Goal: Transaction & Acquisition: Subscribe to service/newsletter

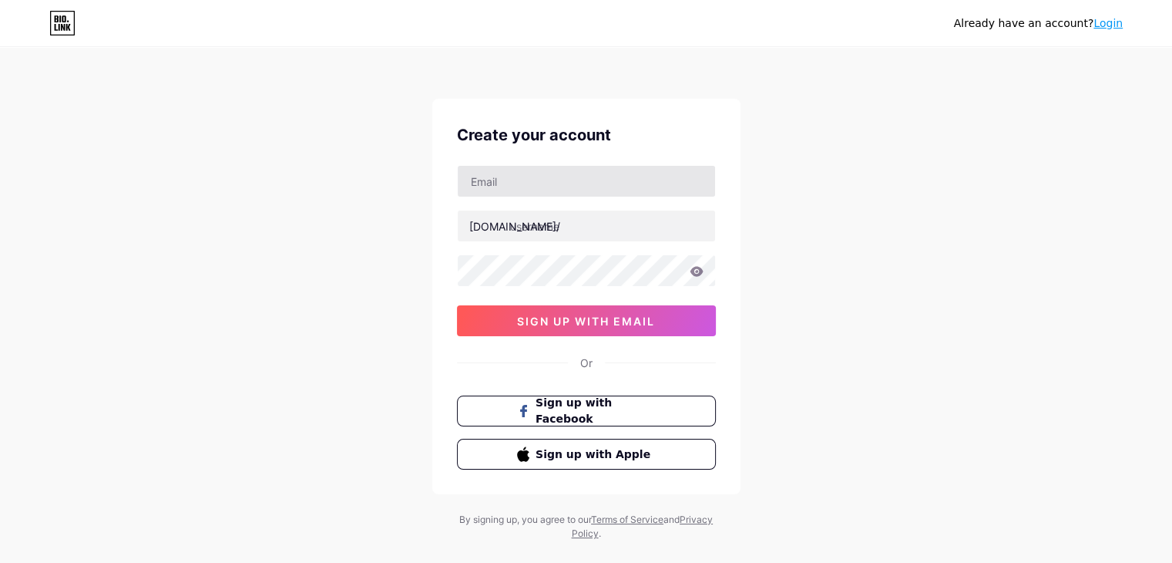
type input "[EMAIL_ADDRESS][DOMAIN_NAME]"
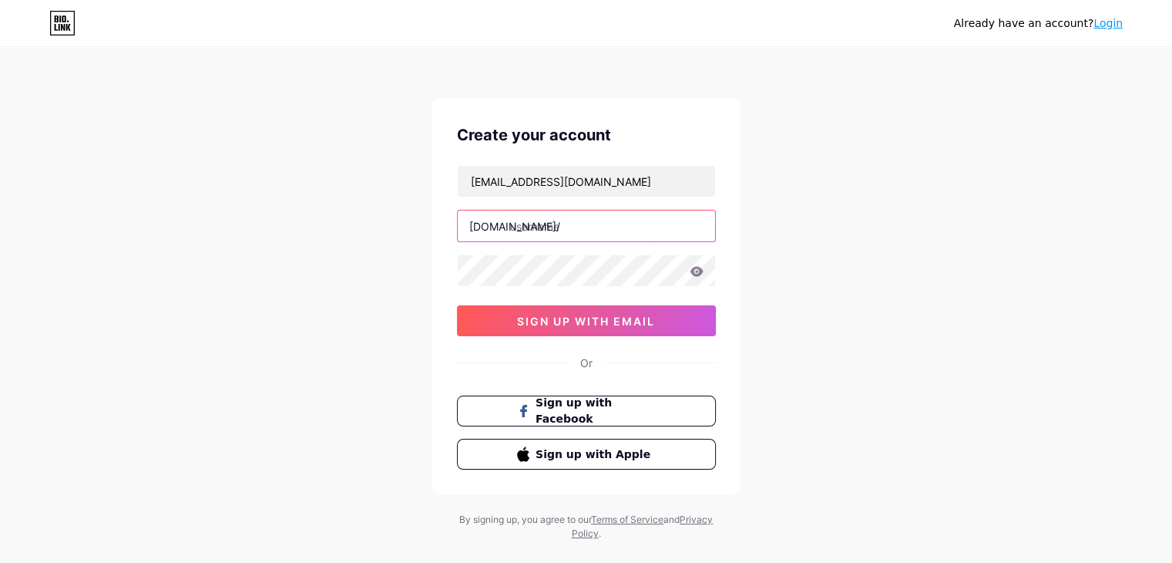
click at [556, 224] on input "text" at bounding box center [586, 225] width 257 height 31
type input "cipokapk"
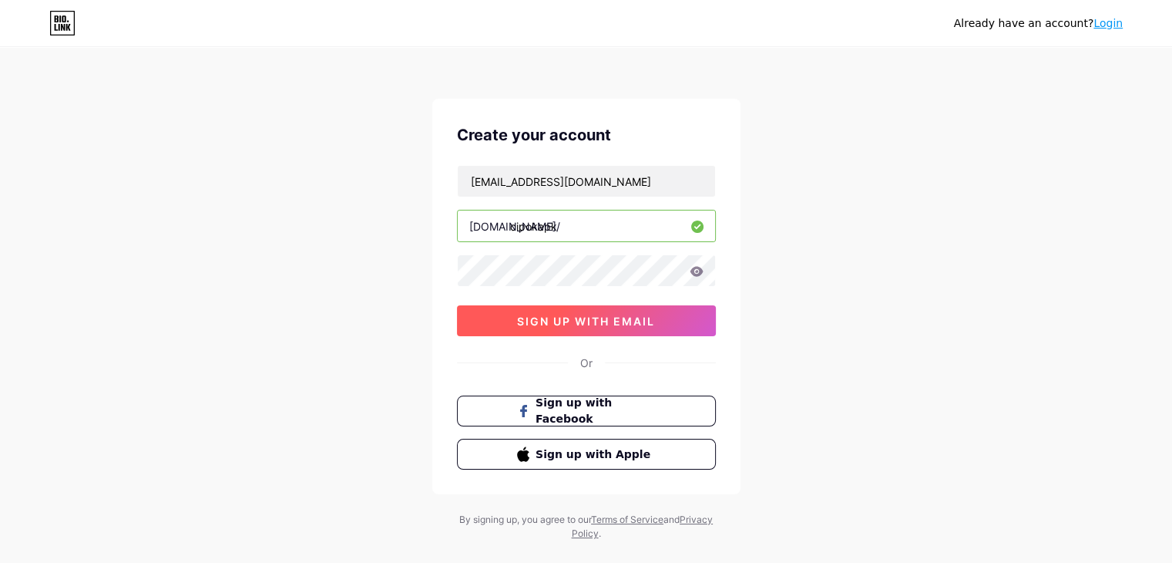
click at [538, 327] on button "sign up with email" at bounding box center [586, 320] width 259 height 31
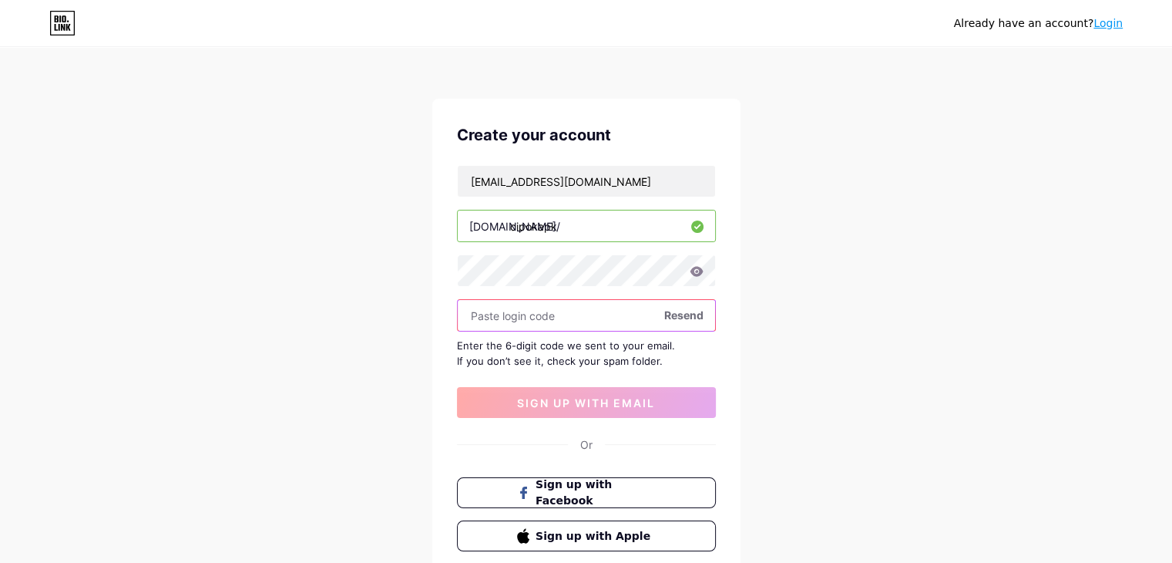
paste input "862322"
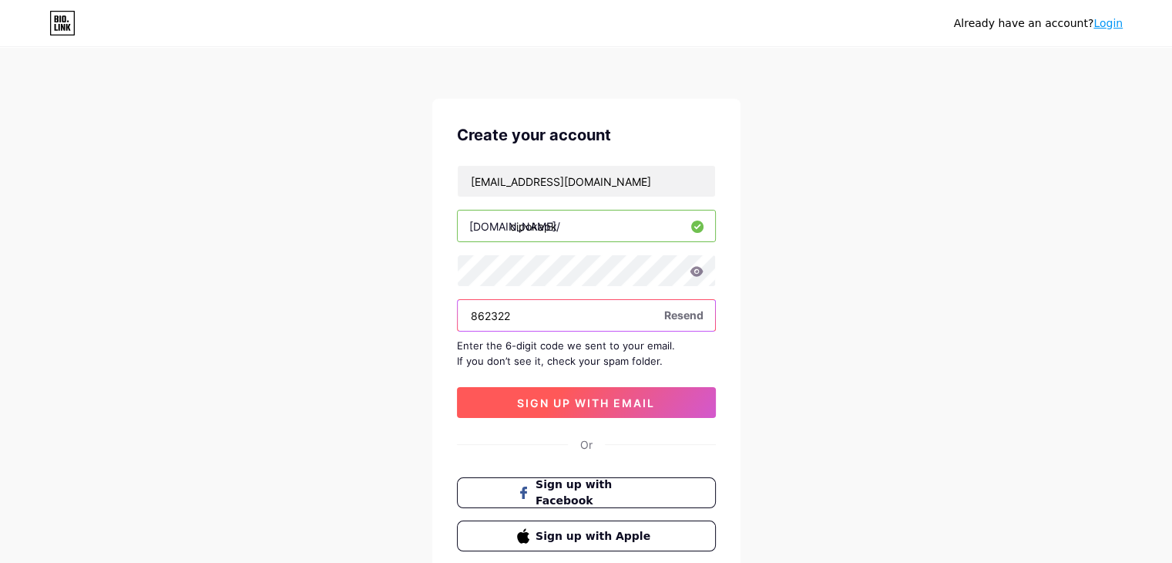
type input "862322"
click at [581, 402] on span "sign up with email" at bounding box center [586, 402] width 138 height 13
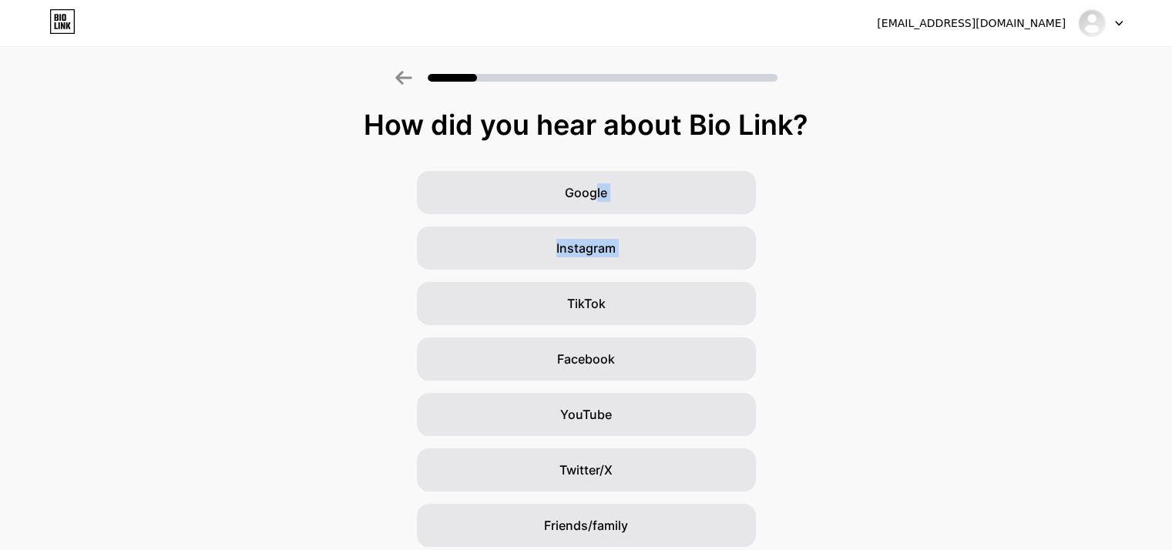
drag, startPoint x: 603, startPoint y: 202, endPoint x: 350, endPoint y: 314, distance: 276.7
click at [304, 318] on div "Google Instagram TikTok Facebook YouTube Twitter/X Friends/family Other" at bounding box center [586, 387] width 1172 height 432
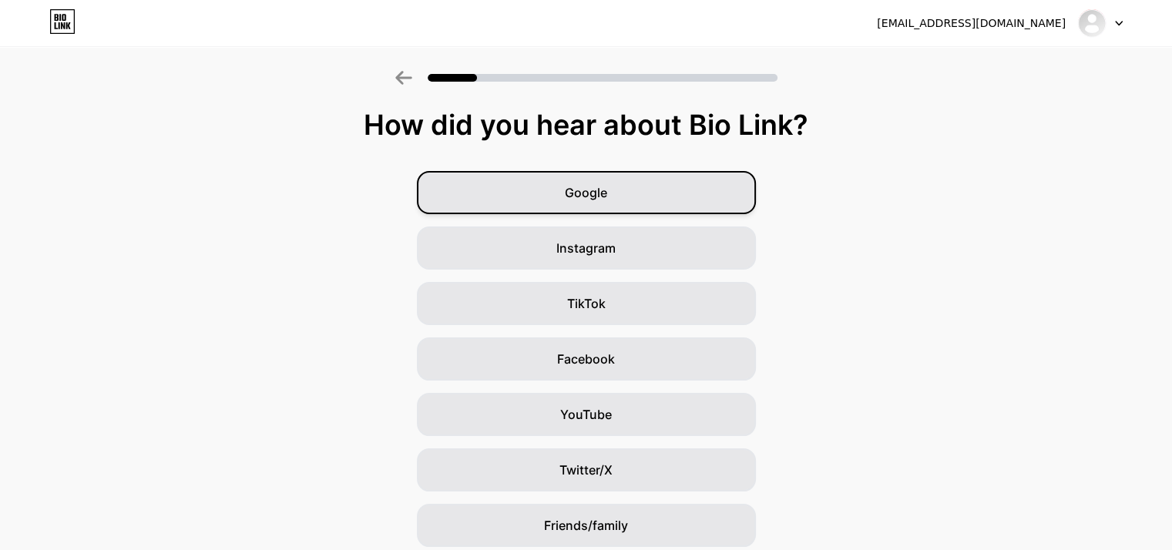
click at [596, 197] on span "Google" at bounding box center [586, 192] width 42 height 18
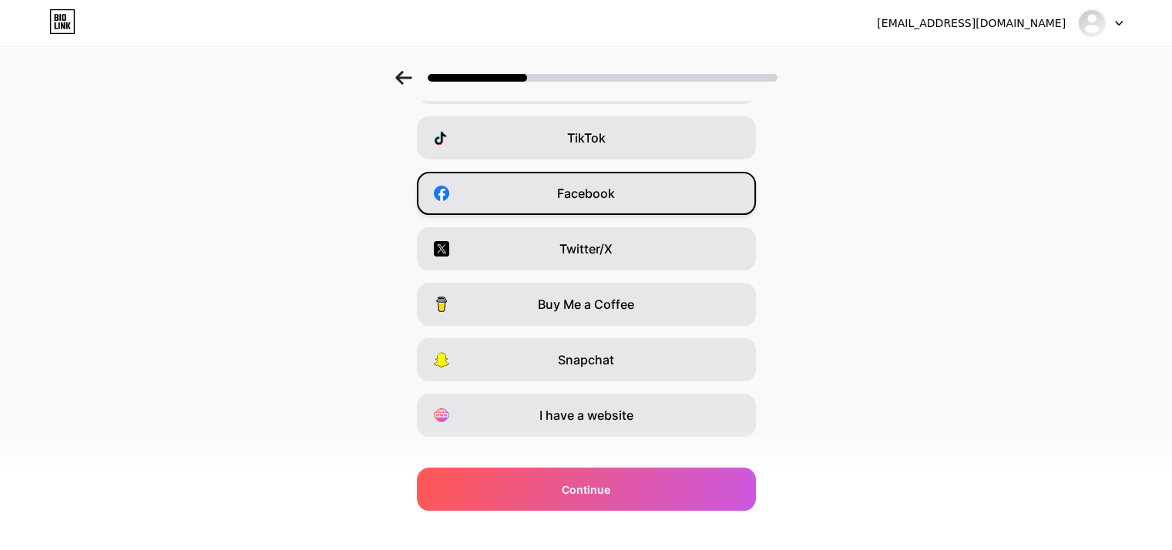
scroll to position [191, 0]
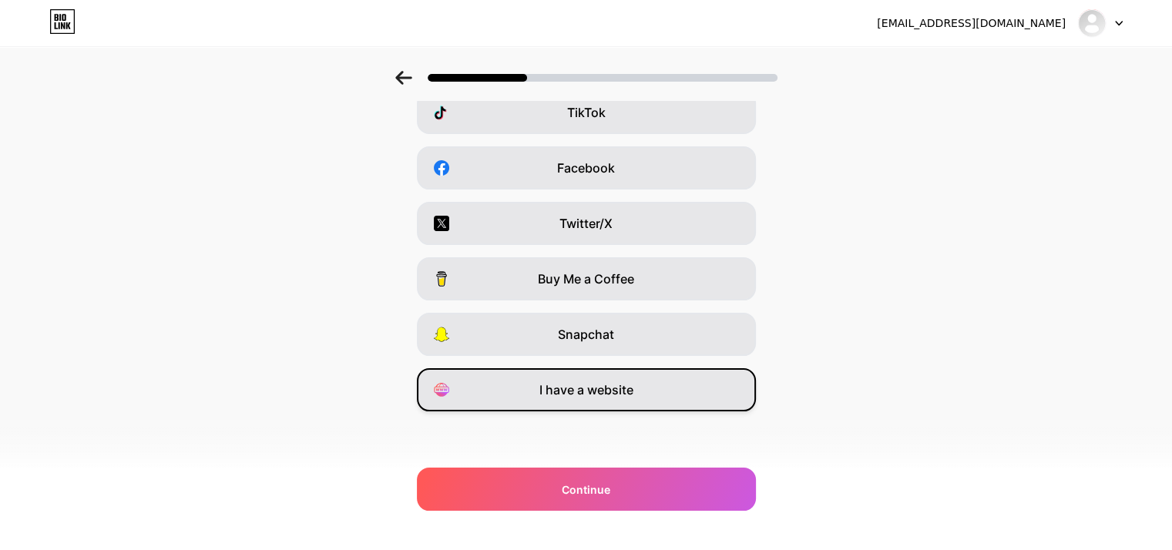
click at [566, 403] on div "I have a website" at bounding box center [586, 389] width 339 height 43
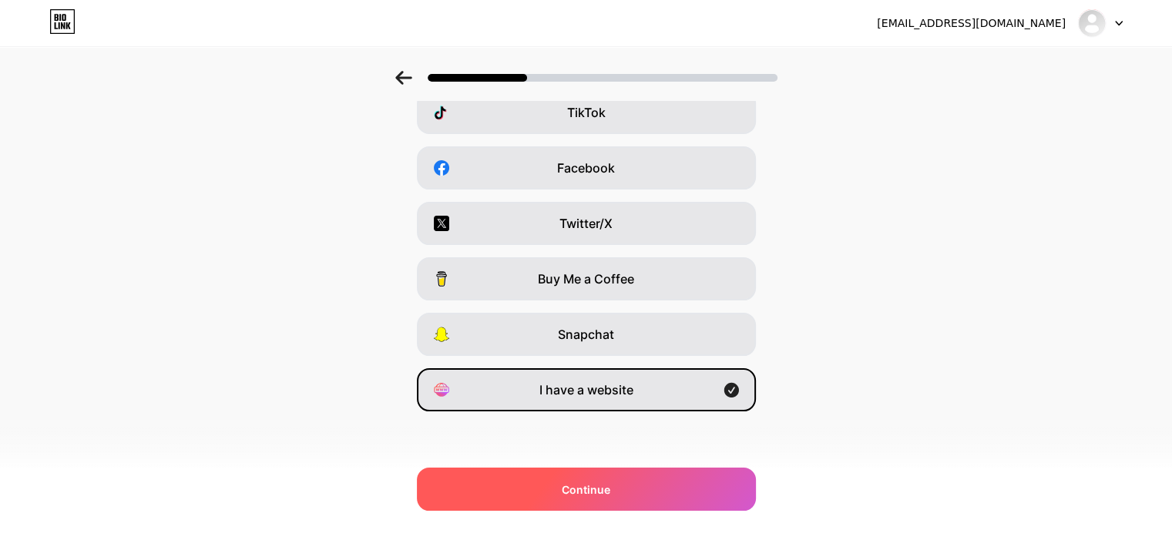
click at [591, 485] on span "Continue" at bounding box center [586, 490] width 49 height 16
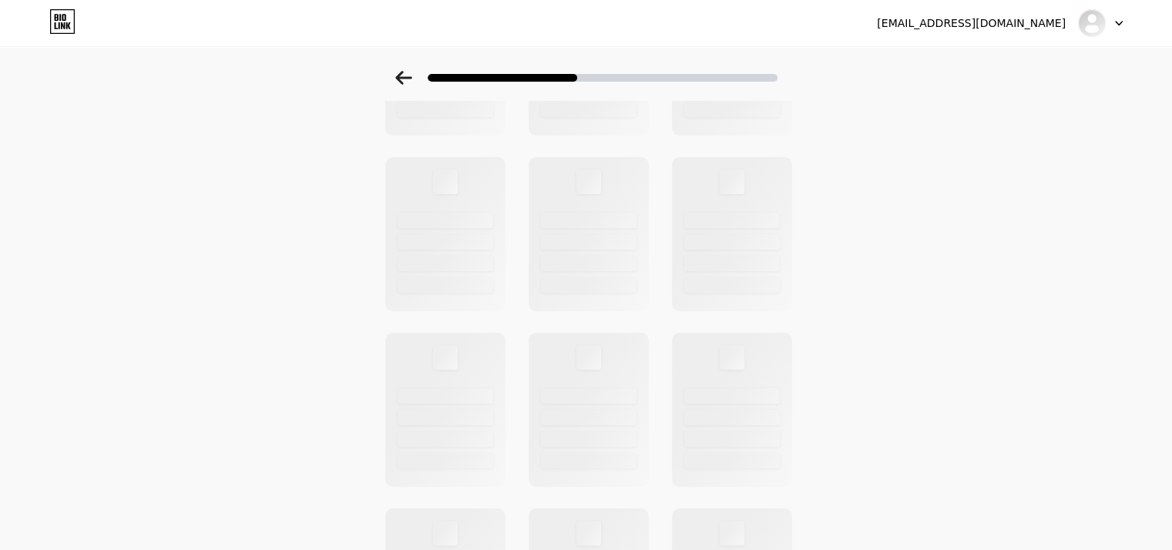
scroll to position [0, 0]
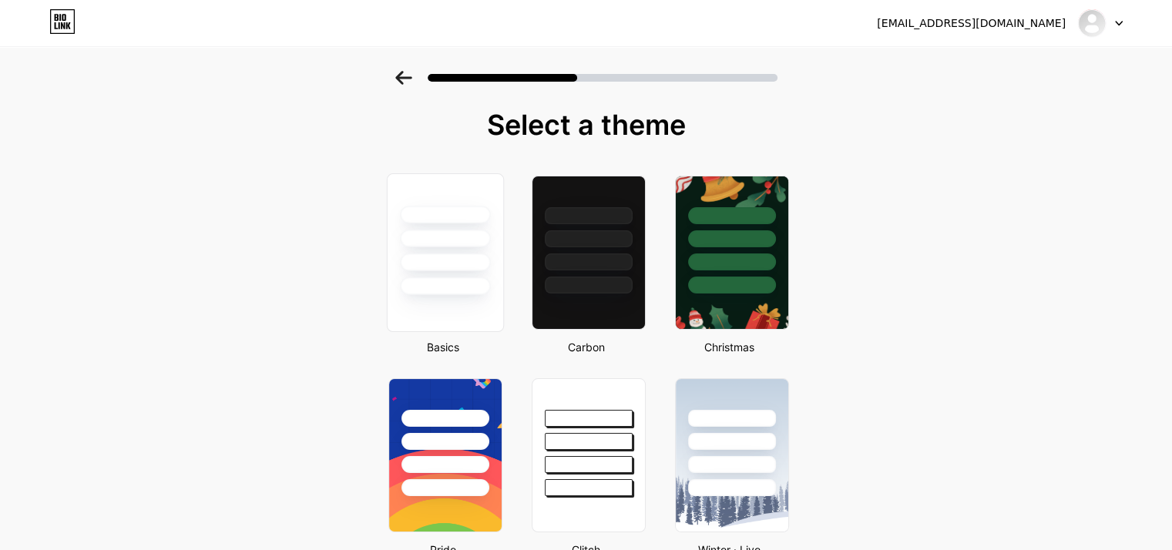
click at [478, 283] on div at bounding box center [445, 286] width 90 height 18
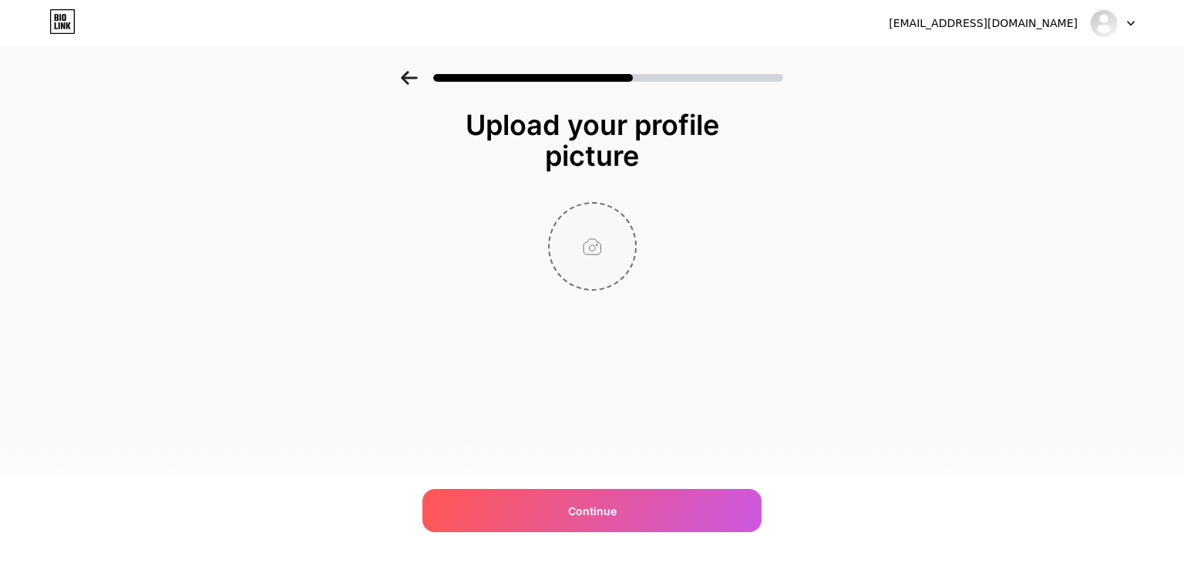
click at [592, 243] on input "file" at bounding box center [592, 246] width 86 height 86
type input "C:\fakepath\Cipok.png"
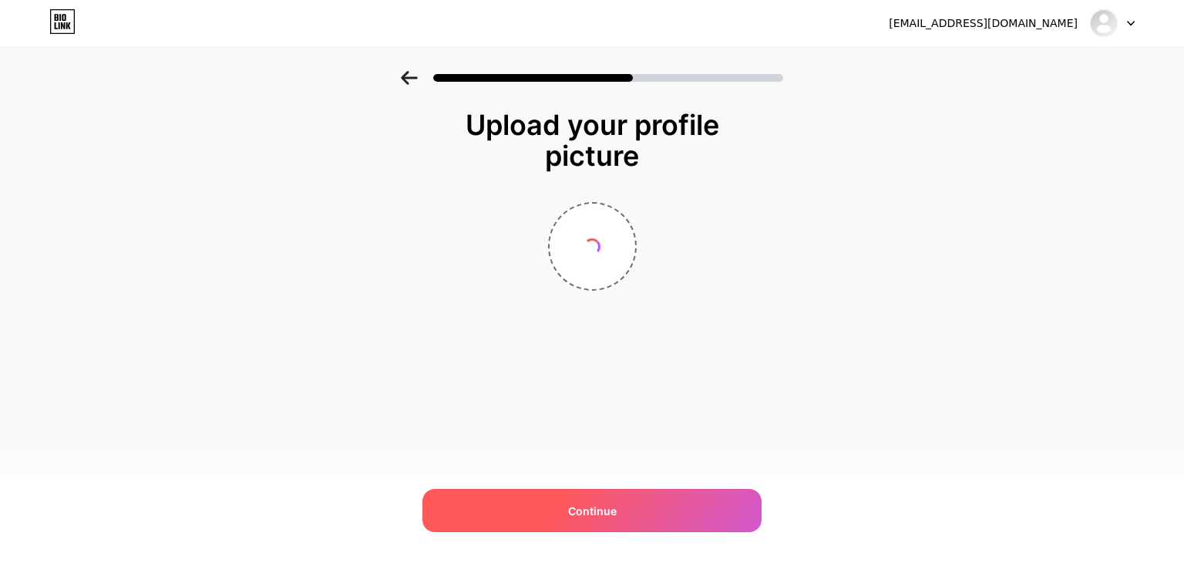
click at [565, 510] on div "Continue" at bounding box center [591, 510] width 339 height 43
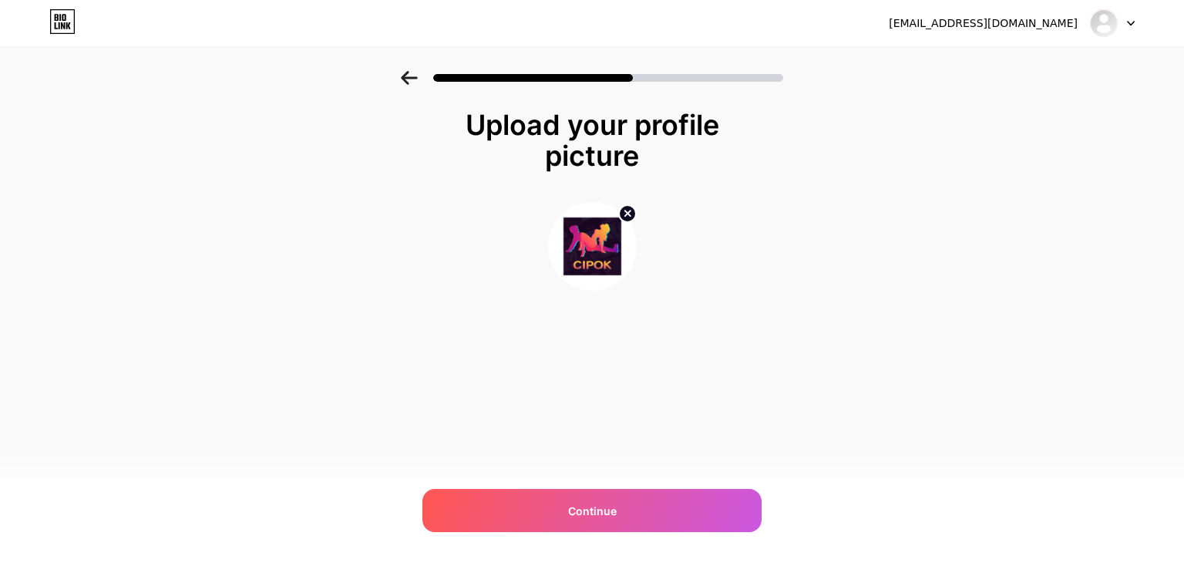
click at [589, 532] on div "[EMAIL_ADDRESS][DOMAIN_NAME] Logout Link Copied Upload your profile picture Con…" at bounding box center [592, 281] width 1184 height 563
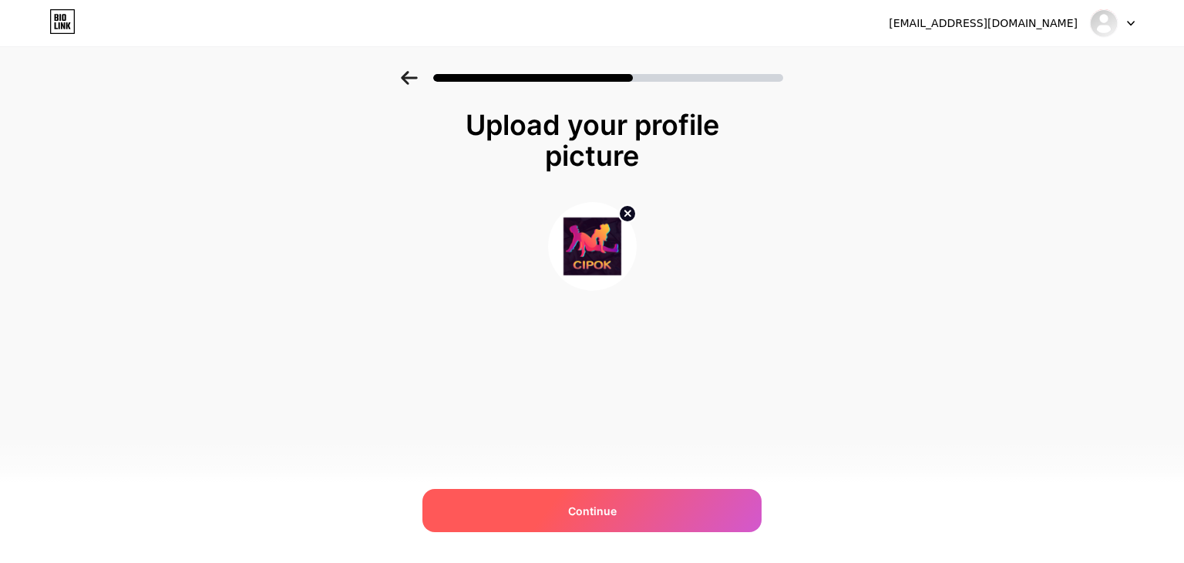
click at [582, 514] on span "Continue" at bounding box center [592, 510] width 49 height 16
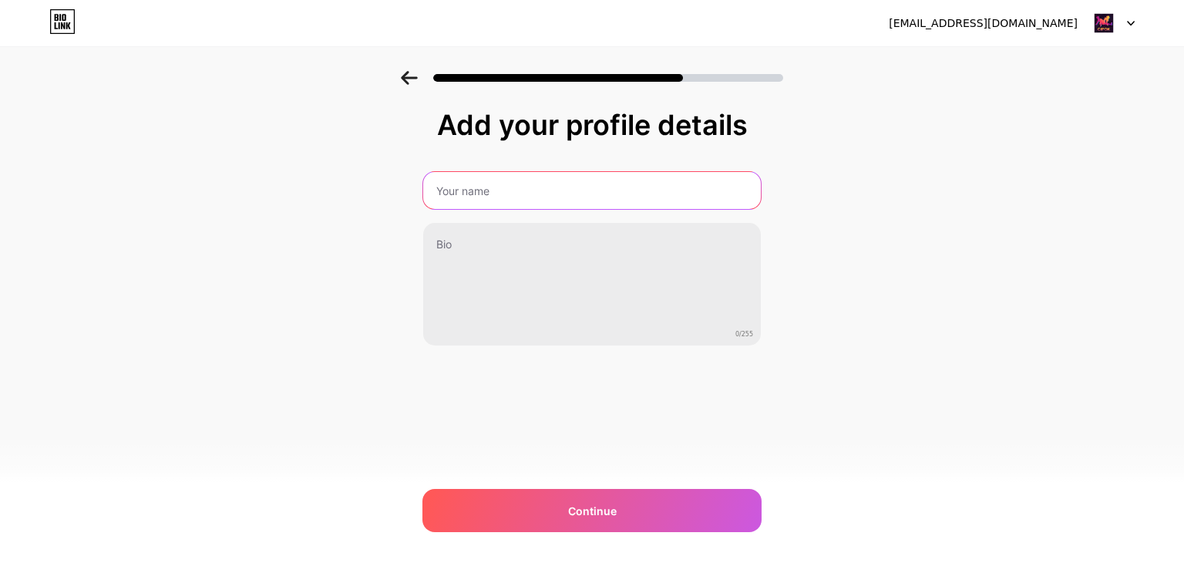
click at [573, 197] on input "text" at bounding box center [592, 190] width 338 height 37
type input "Cipok Apk"
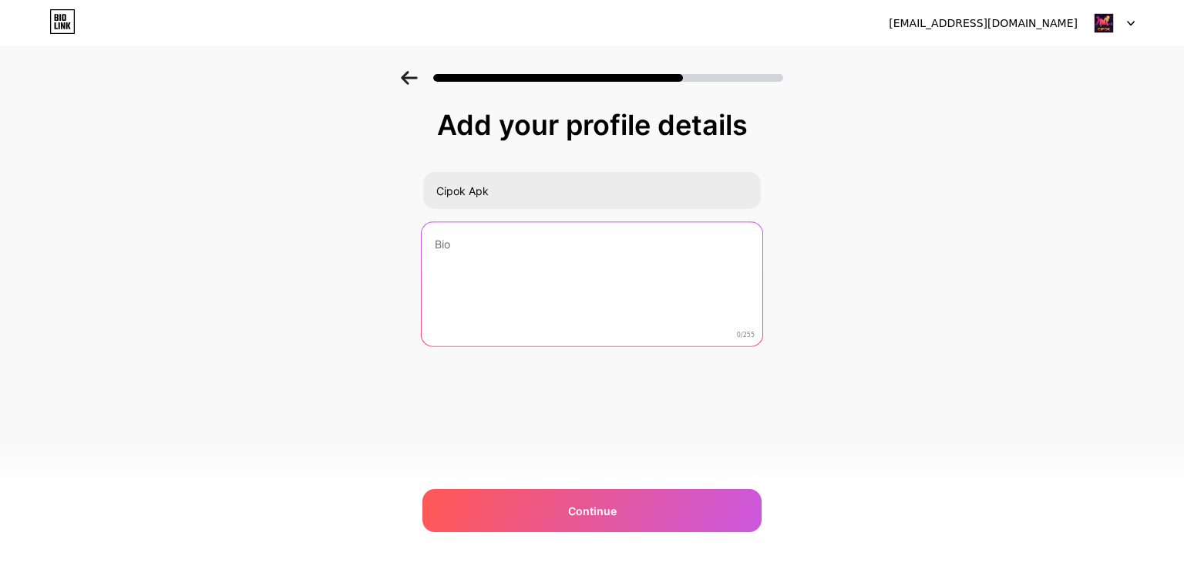
click at [533, 258] on textarea at bounding box center [592, 285] width 341 height 126
paste textarea "Cipok – The Latest Live Streaming Application 2025"
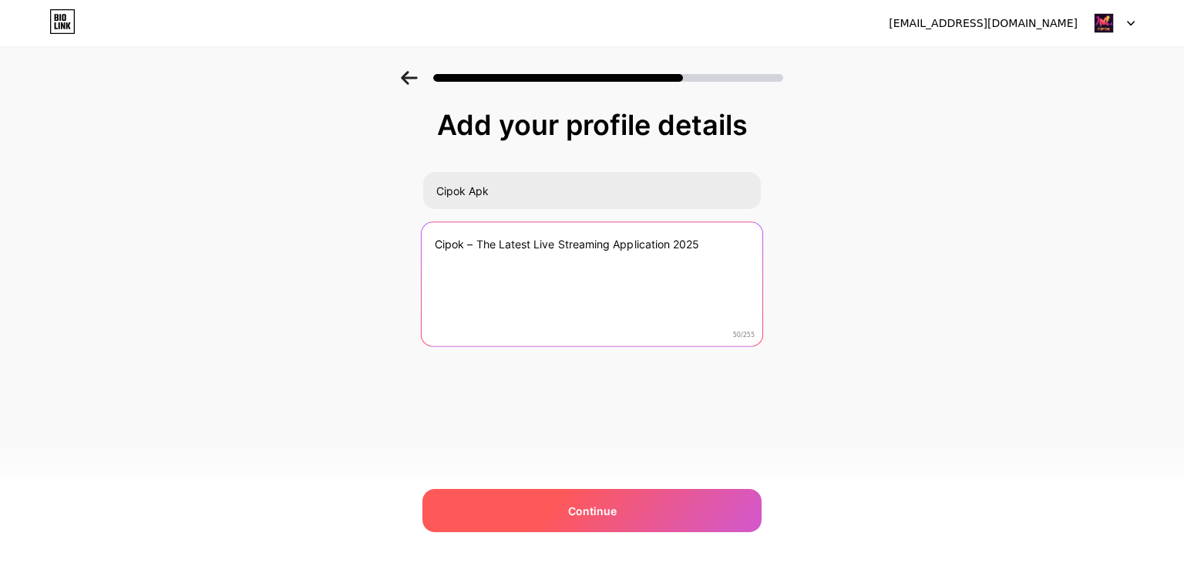
type textarea "Cipok – The Latest Live Streaming Application 2025"
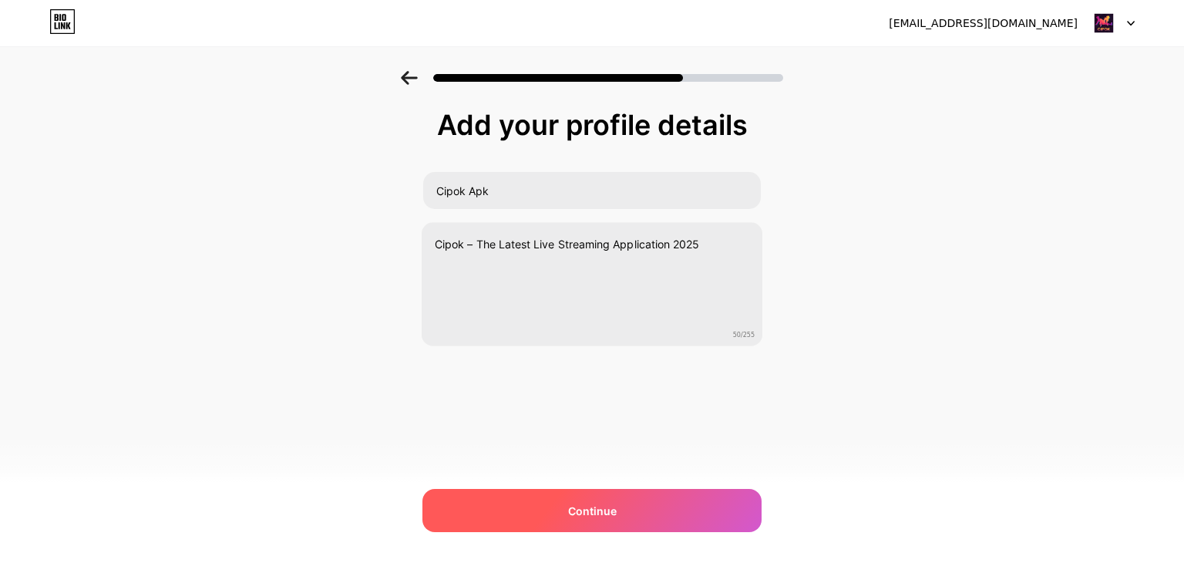
click at [592, 506] on span "Continue" at bounding box center [592, 510] width 49 height 16
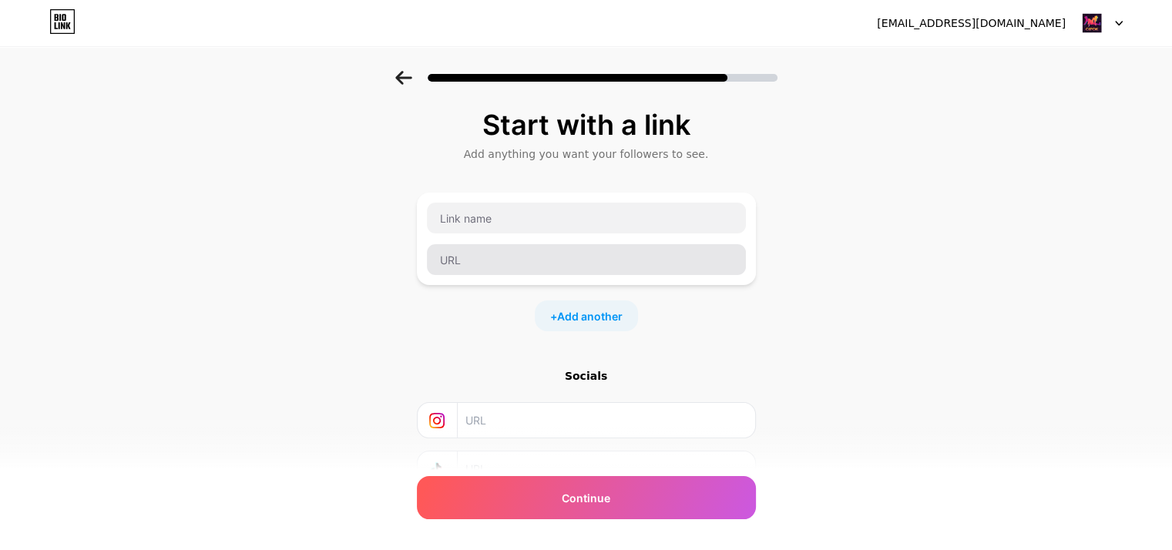
click at [525, 276] on div at bounding box center [586, 239] width 339 height 92
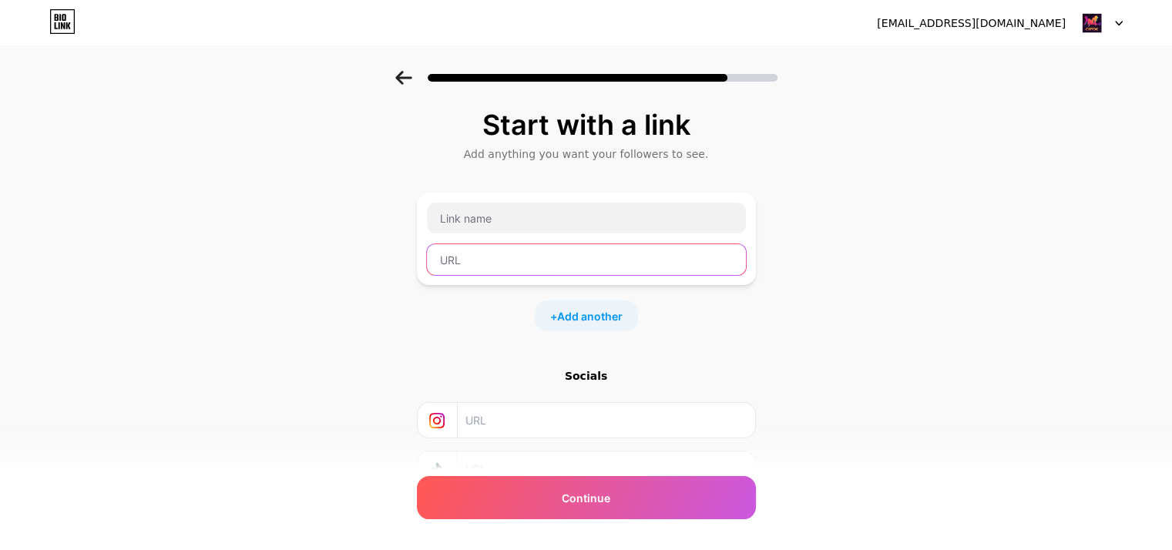
click at [523, 270] on input "text" at bounding box center [586, 259] width 319 height 31
paste input "[URL][DOMAIN_NAME]"
click at [504, 264] on input "[URL][DOMAIN_NAME]" at bounding box center [586, 259] width 319 height 31
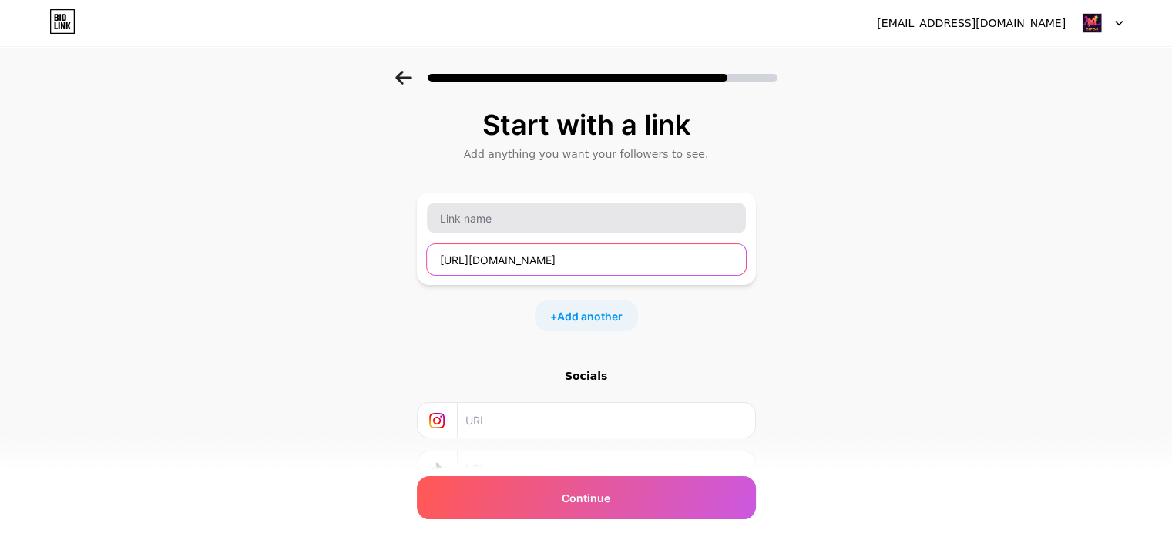
drag, startPoint x: 504, startPoint y: 264, endPoint x: 506, endPoint y: 217, distance: 47.8
click at [504, 263] on input "[URL][DOMAIN_NAME]" at bounding box center [586, 259] width 319 height 31
type input "[URL][DOMAIN_NAME]"
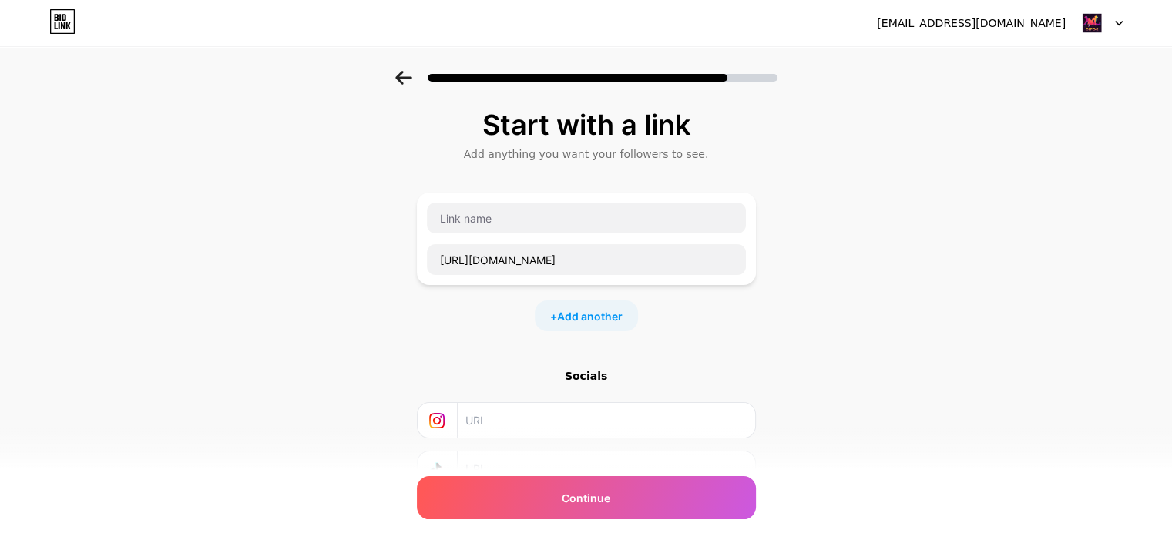
click at [508, 189] on div "Start with a link Add anything you want your followers to see. [URL][DOMAIN_NAM…" at bounding box center [586, 322] width 339 height 426
click at [506, 203] on div at bounding box center [586, 218] width 321 height 32
click at [501, 217] on input "text" at bounding box center [586, 218] width 319 height 31
paste input "idcipok"
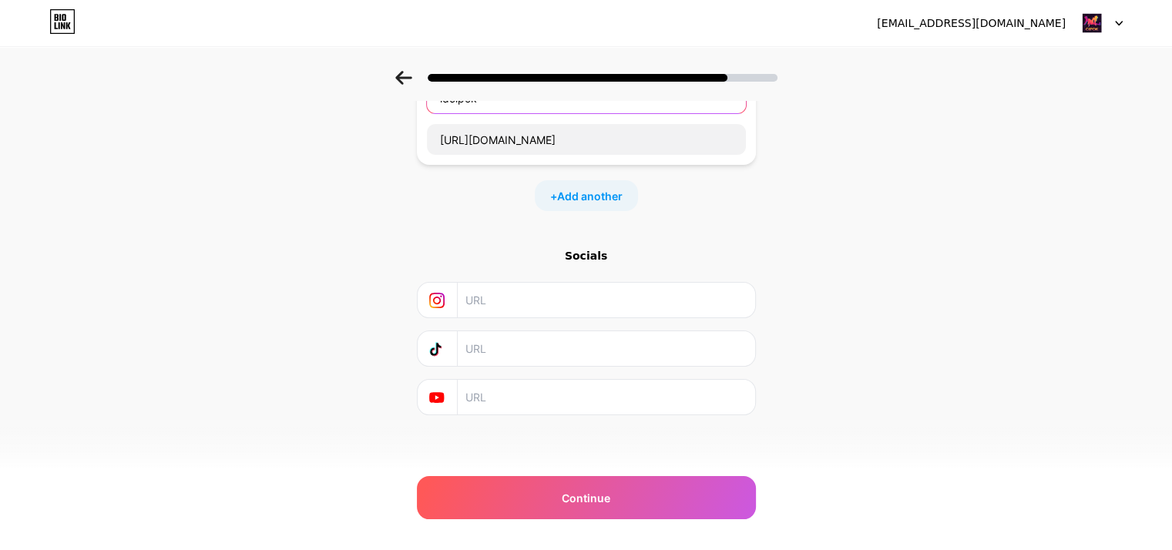
scroll to position [122, 0]
type input "idcipok"
click at [512, 343] on input "text" at bounding box center [605, 347] width 280 height 35
drag, startPoint x: 500, startPoint y: 376, endPoint x: 499, endPoint y: 395, distance: 19.3
click at [500, 378] on input "text" at bounding box center [605, 395] width 280 height 35
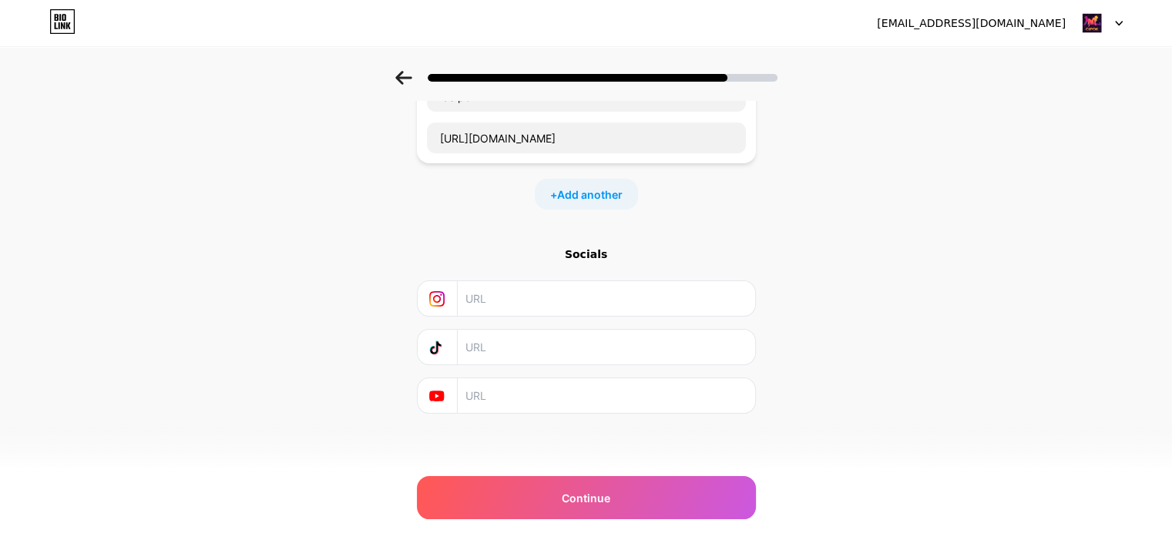
drag, startPoint x: 485, startPoint y: 341, endPoint x: 432, endPoint y: 263, distance: 94.9
click at [485, 337] on input "text" at bounding box center [605, 347] width 280 height 35
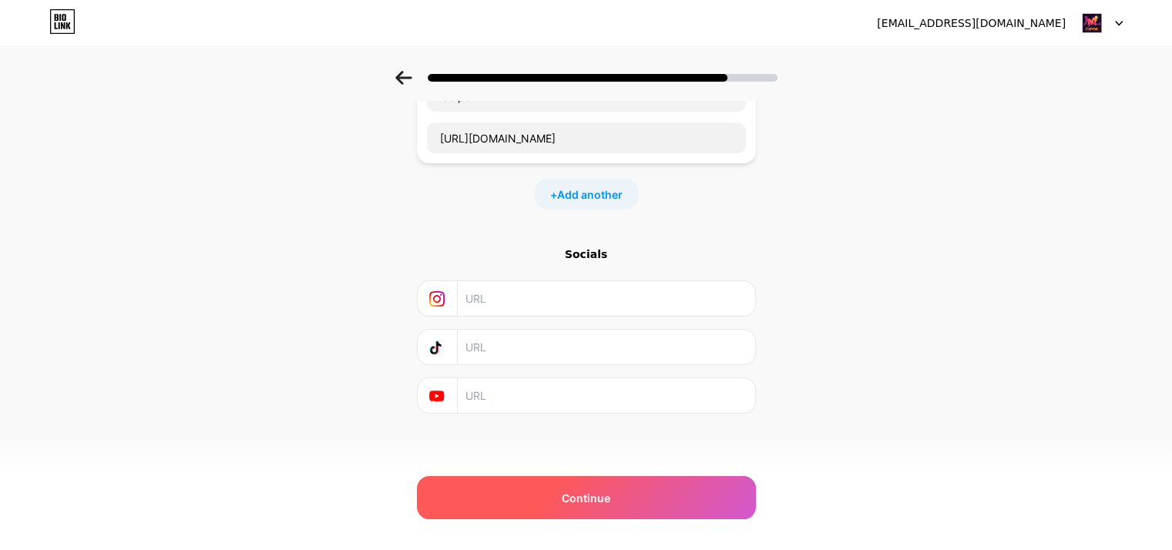
paste input "[URL][DOMAIN_NAME]"
type input "[URL][DOMAIN_NAME]"
click at [573, 515] on div "Continue" at bounding box center [586, 497] width 339 height 43
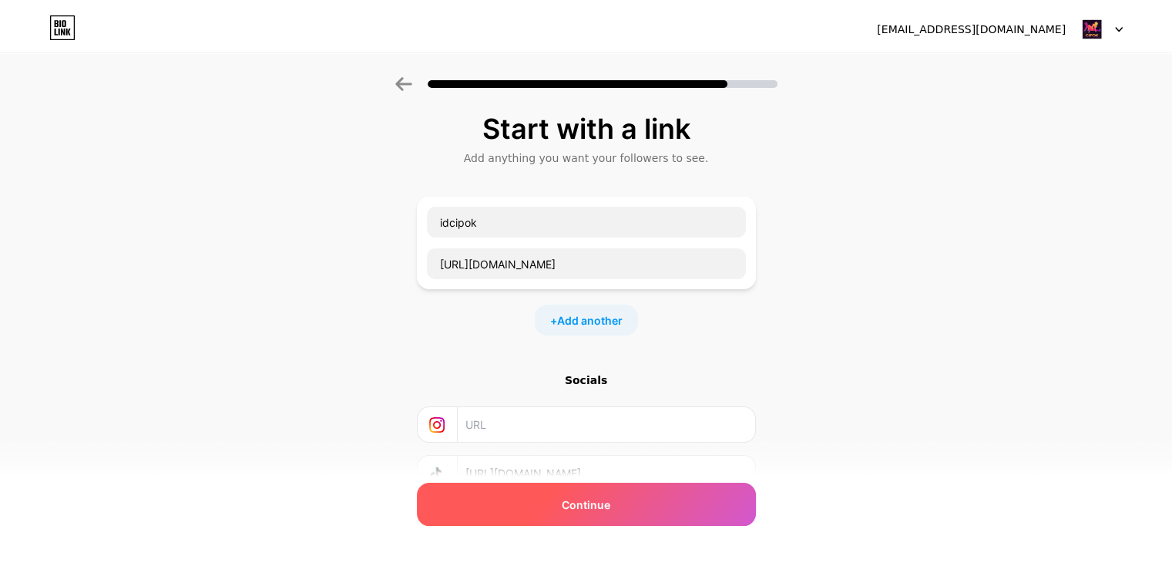
scroll to position [0, 0]
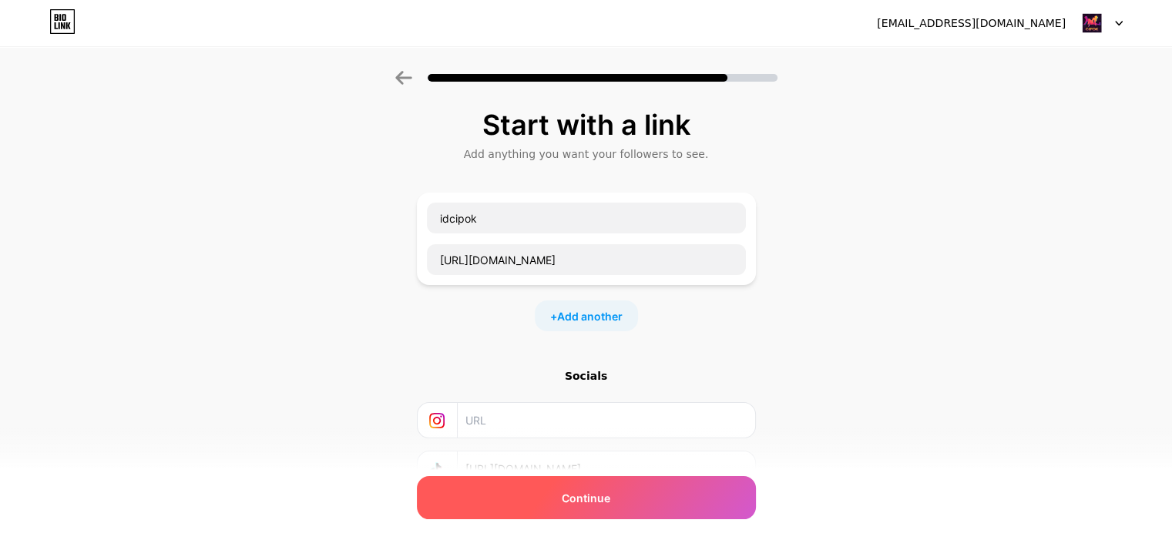
click at [610, 496] on span "Continue" at bounding box center [586, 498] width 49 height 16
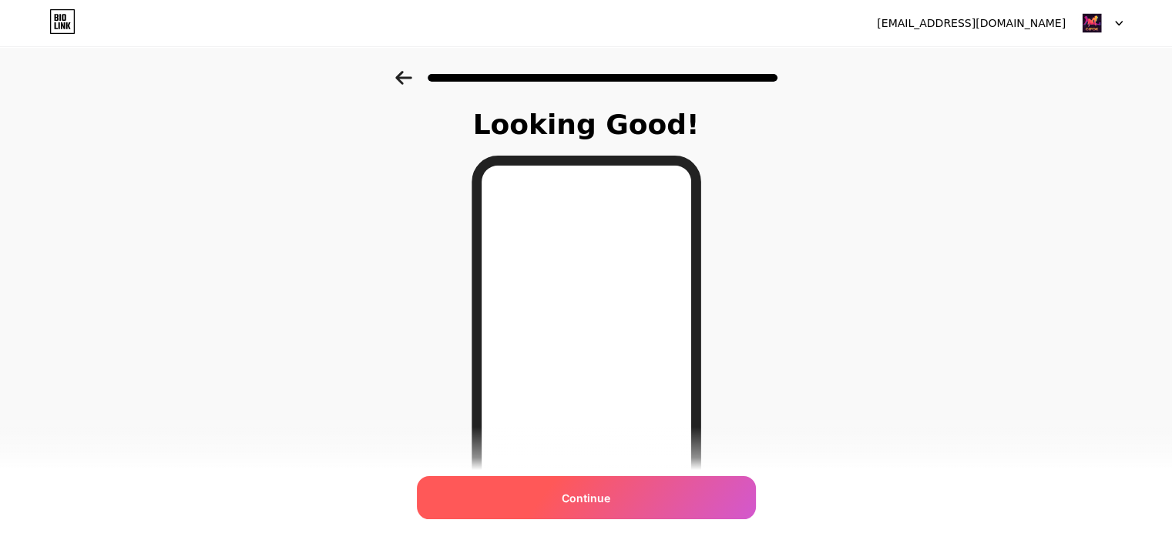
click at [596, 490] on span "Continue" at bounding box center [586, 498] width 49 height 16
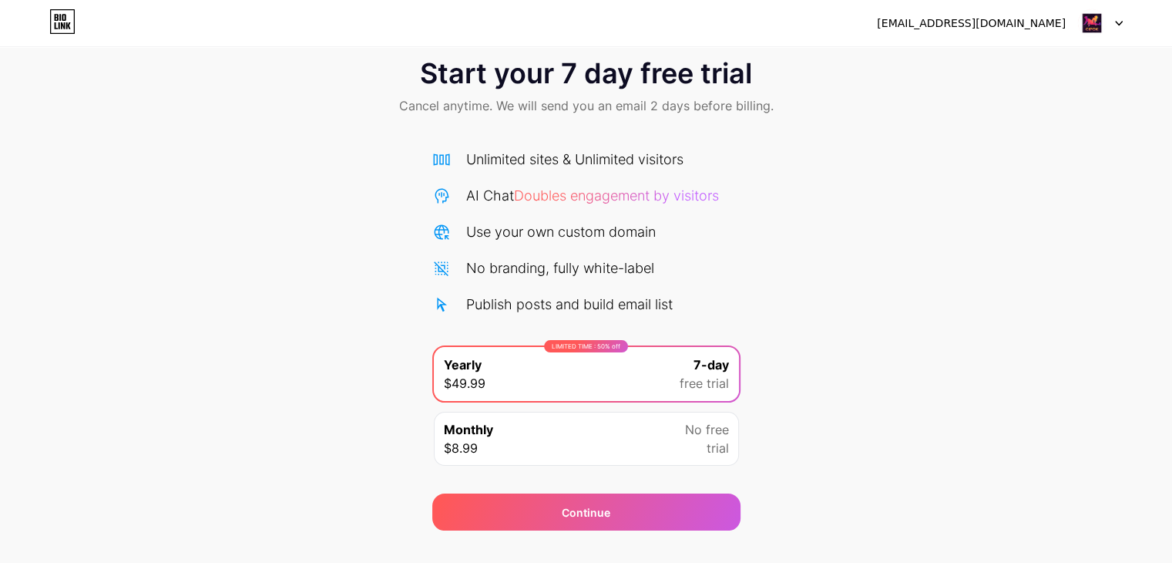
scroll to position [57, 0]
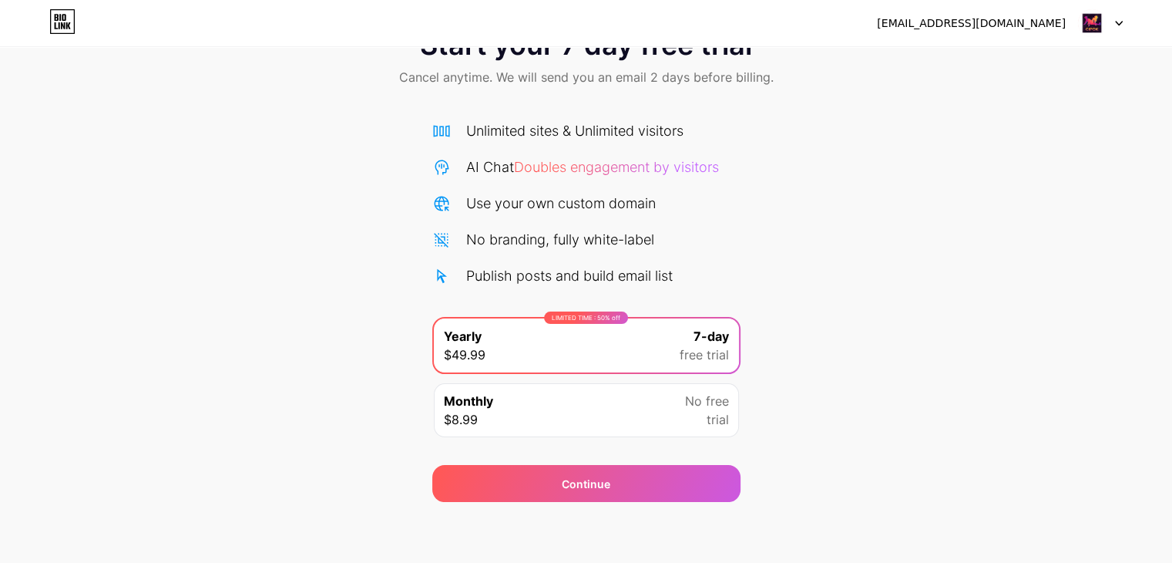
click at [650, 398] on div "Monthly $8.99 No free trial" at bounding box center [586, 410] width 305 height 54
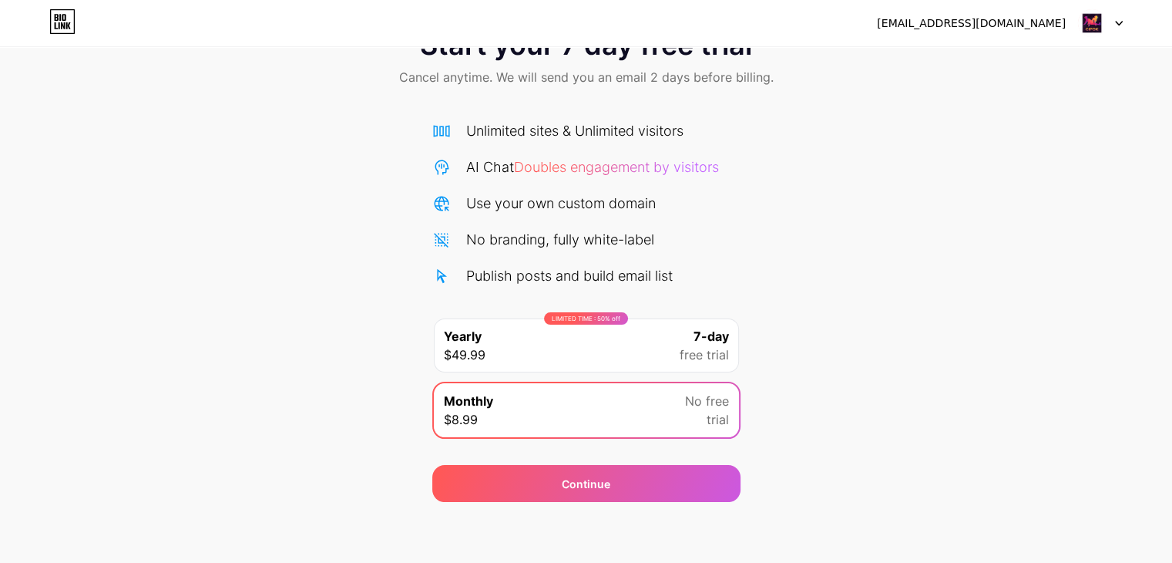
click at [595, 322] on div "LIMITED TIME : 50% off" at bounding box center [586, 318] width 84 height 12
